Goal: Task Accomplishment & Management: Manage account settings

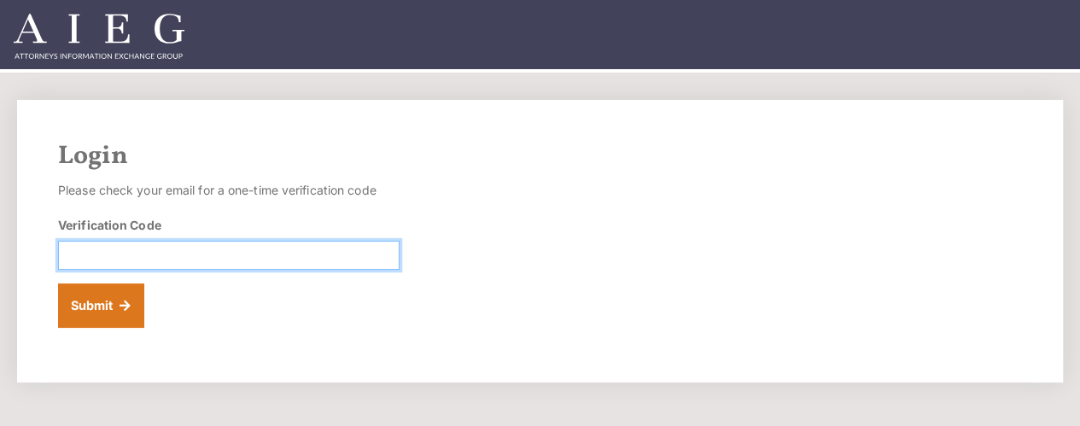
click at [94, 250] on input "Verification Code" at bounding box center [229, 255] width 342 height 29
type input "025441"
click at [58, 283] on button "Submit" at bounding box center [101, 305] width 86 height 44
click at [150, 266] on input "Verification Code" at bounding box center [229, 255] width 342 height 29
type input "483885"
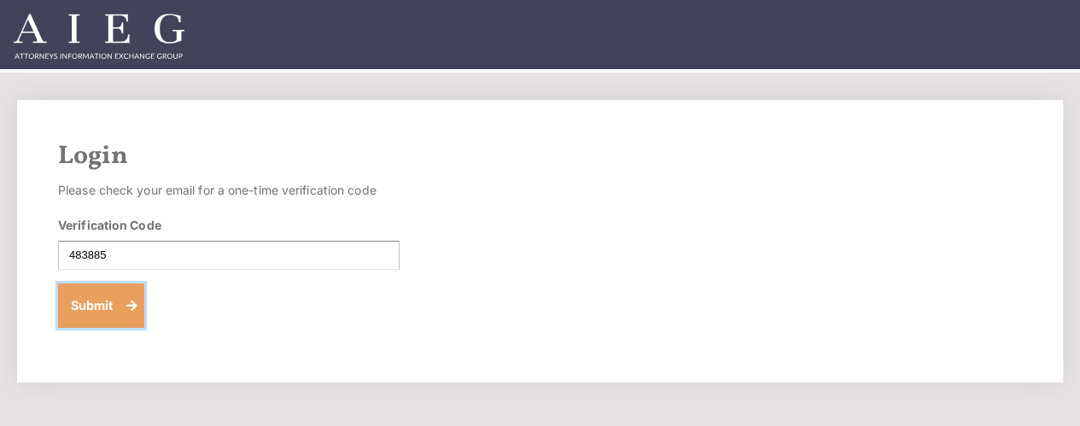
click at [94, 307] on button "Submit" at bounding box center [101, 305] width 86 height 44
